Goal: Task Accomplishment & Management: Manage account settings

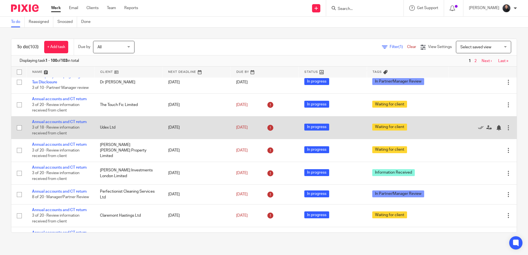
scroll to position [166, 0]
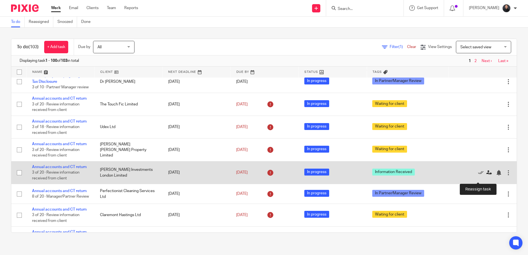
click at [486, 176] on icon at bounding box center [489, 173] width 6 height 6
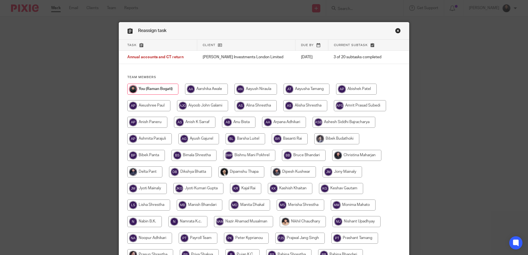
click at [207, 88] on input "radio" at bounding box center [206, 89] width 43 height 11
radio input "true"
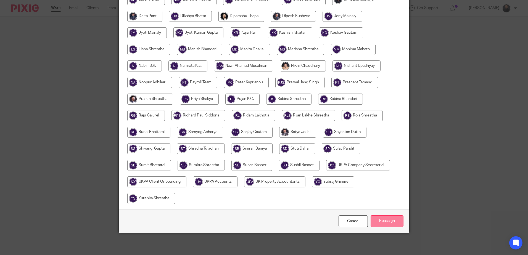
click at [379, 222] on input "Reassign" at bounding box center [386, 221] width 33 height 12
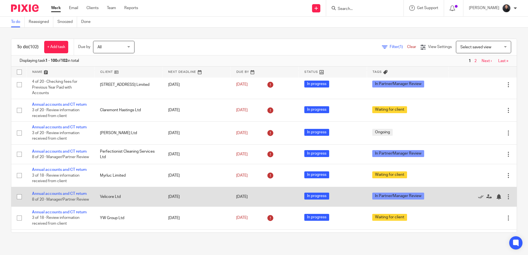
scroll to position [248, 0]
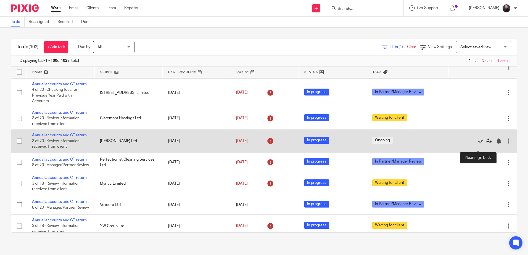
click at [486, 144] on icon at bounding box center [489, 141] width 6 height 6
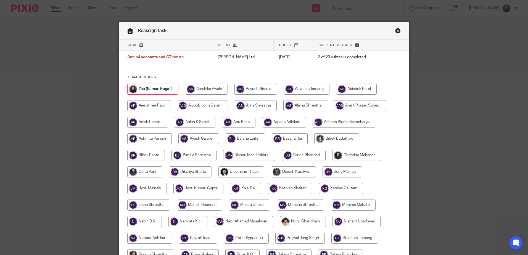
click at [215, 87] on input "radio" at bounding box center [206, 89] width 43 height 11
radio input "true"
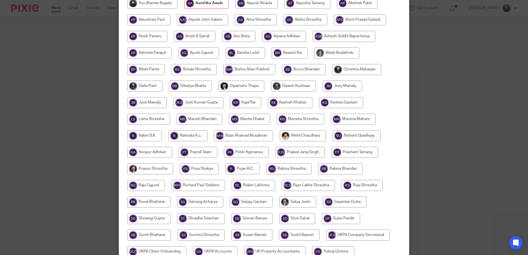
scroll to position [156, 0]
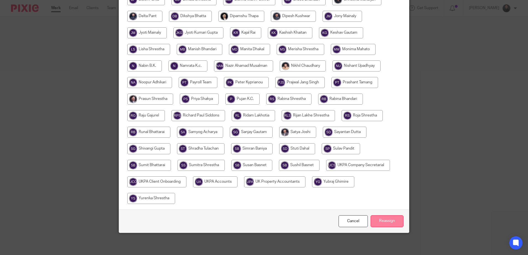
click at [386, 224] on input "Reassign" at bounding box center [386, 221] width 33 height 12
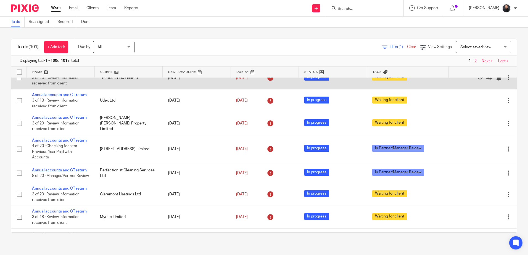
scroll to position [193, 0]
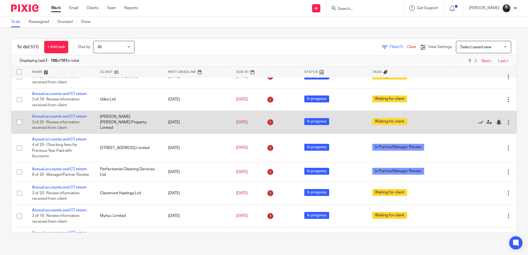
drag, startPoint x: 73, startPoint y: 145, endPoint x: 78, endPoint y: 137, distance: 9.4
click at [73, 141] on link "Annual accounts and CT return" at bounding box center [59, 139] width 55 height 4
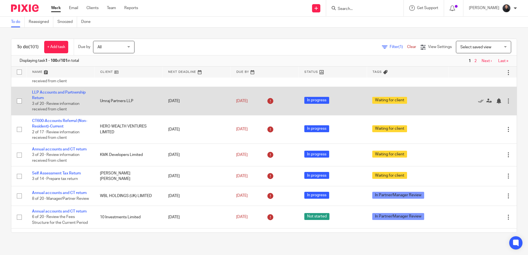
scroll to position [580, 0]
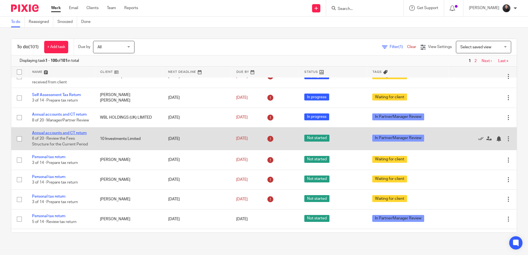
click at [67, 135] on link "Annual accounts and CT return" at bounding box center [59, 133] width 55 height 4
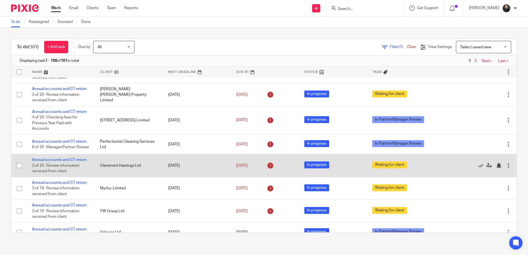
scroll to position [304, 0]
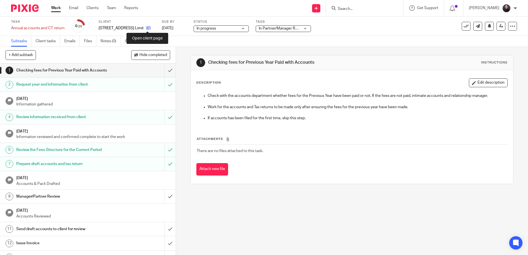
click at [148, 28] on icon at bounding box center [148, 28] width 4 height 4
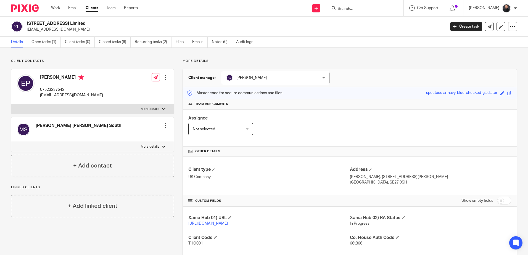
click at [59, 21] on h2 "21 Thornlaw Road Limited" at bounding box center [193, 24] width 332 height 6
copy div "21 Thornlaw Road Limited"
click at [370, 11] on input "Search" at bounding box center [362, 9] width 50 height 5
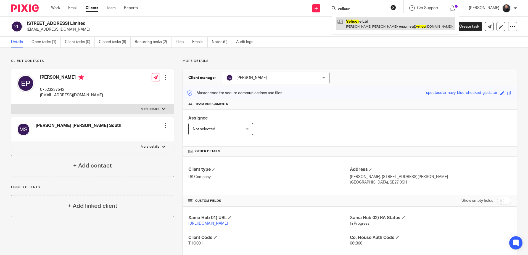
type input "velicor"
click at [361, 23] on link at bounding box center [395, 23] width 119 height 13
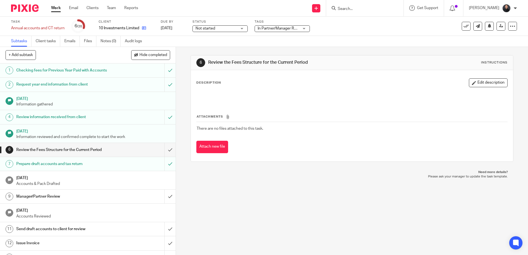
click at [142, 27] on icon at bounding box center [144, 28] width 4 height 4
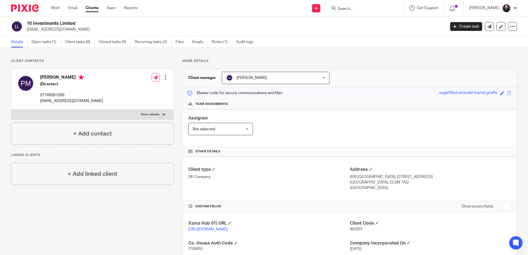
click at [48, 23] on h2 "10 Investments Limited" at bounding box center [193, 24] width 332 height 6
copy div "10 Investments Limited"
